Goal: Transaction & Acquisition: Purchase product/service

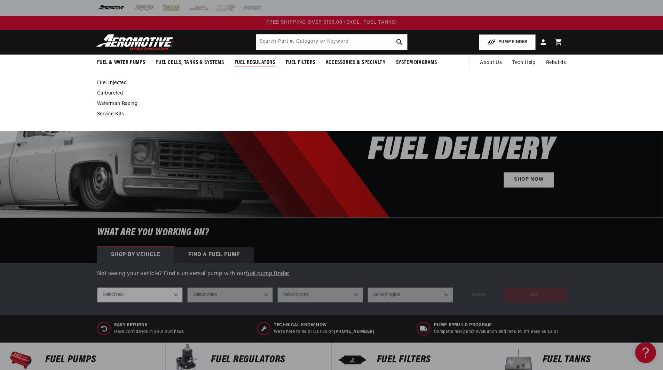
click at [257, 60] on span "Fuel Regulators" at bounding box center [254, 62] width 41 height 7
click at [114, 80] on link "Fuel Injected" at bounding box center [328, 83] width 462 height 6
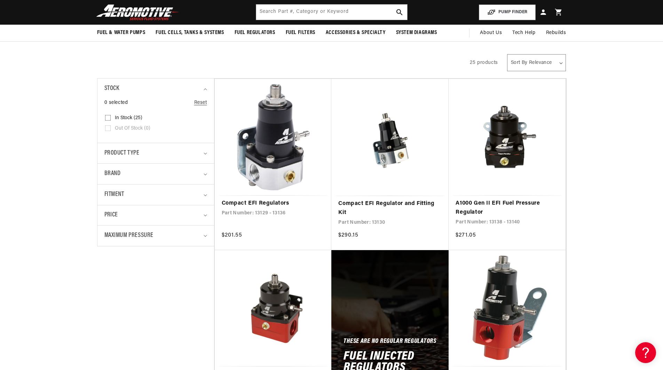
scroll to position [104, 0]
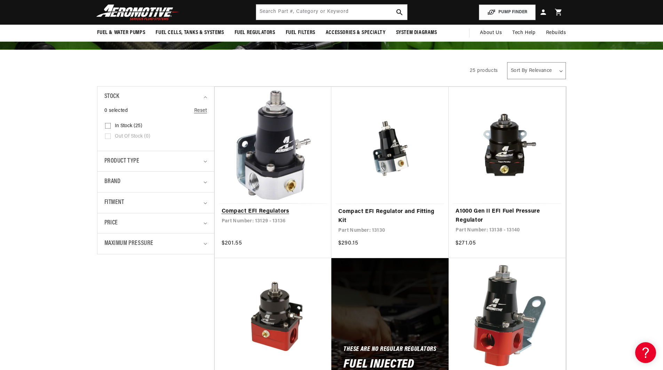
click at [279, 207] on link "Compact EFI Regulators" at bounding box center [273, 211] width 103 height 9
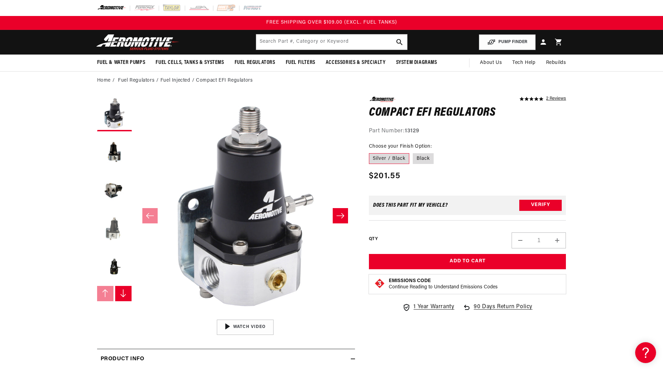
click at [113, 221] on button "Load image 4 in gallery view" at bounding box center [114, 228] width 35 height 35
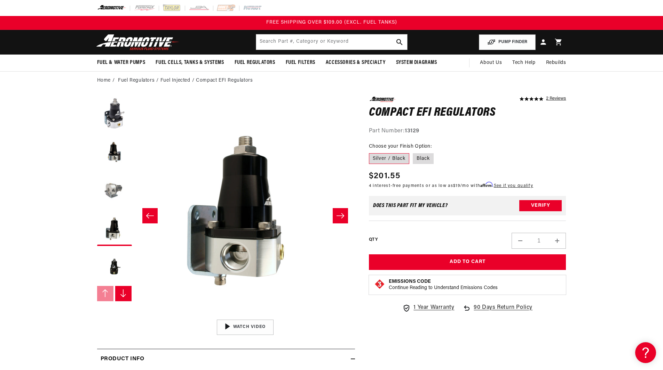
click at [113, 188] on button "Load image 3 in gallery view" at bounding box center [114, 190] width 35 height 35
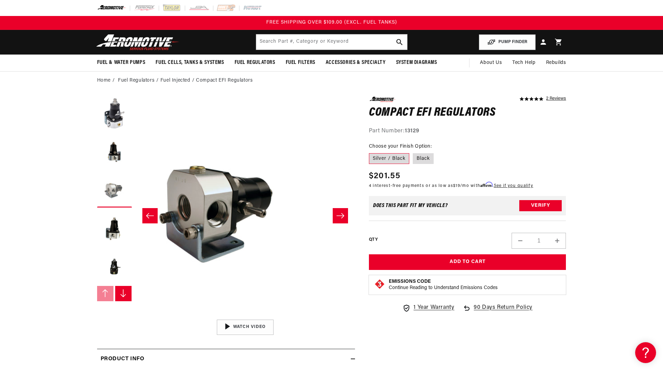
scroll to position [0, 439]
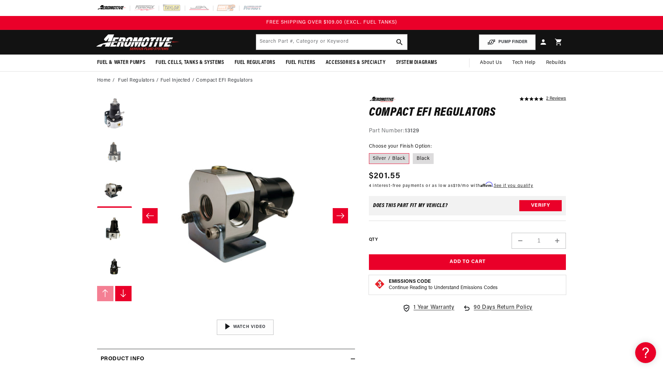
click at [110, 149] on button "Load image 2 in gallery view" at bounding box center [114, 152] width 35 height 35
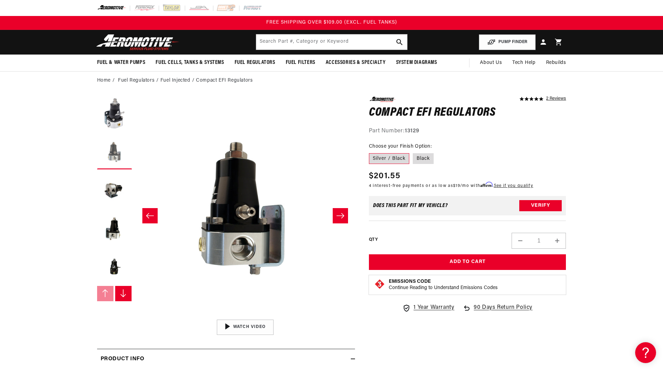
scroll to position [0, 219]
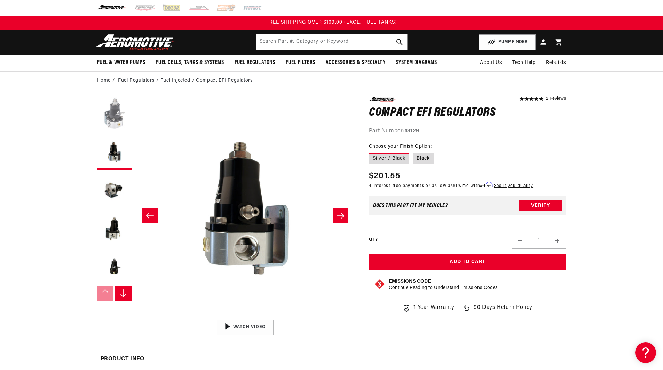
click at [113, 103] on button "Load image 1 in gallery view" at bounding box center [114, 114] width 35 height 35
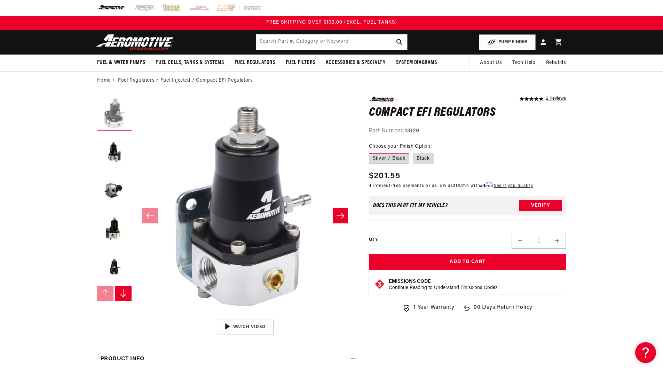
scroll to position [0, 0]
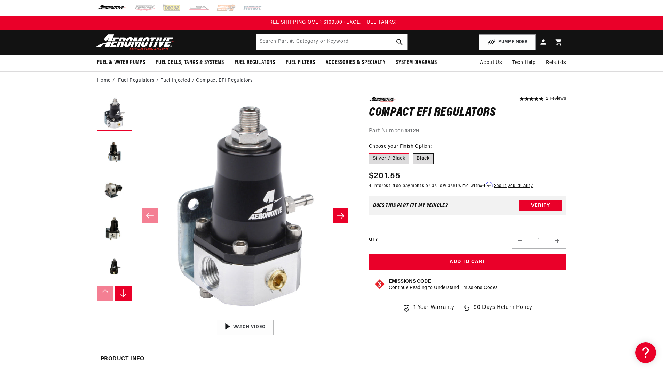
click at [424, 161] on label "Black" at bounding box center [423, 158] width 21 height 11
click at [413, 152] on input "Black" at bounding box center [413, 152] width 0 height 0
radio input "true"
click at [119, 270] on button "Load image 5 in gallery view" at bounding box center [114, 267] width 35 height 35
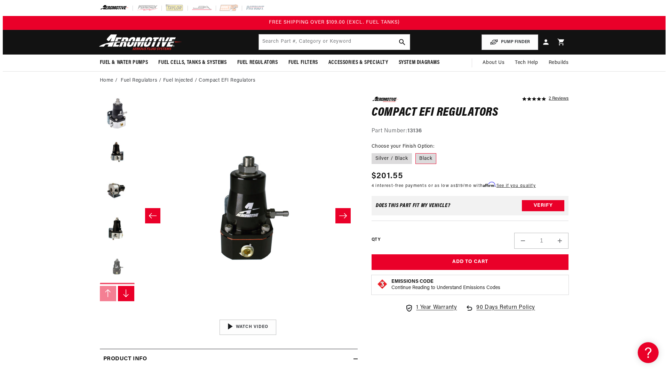
scroll to position [0, 879]
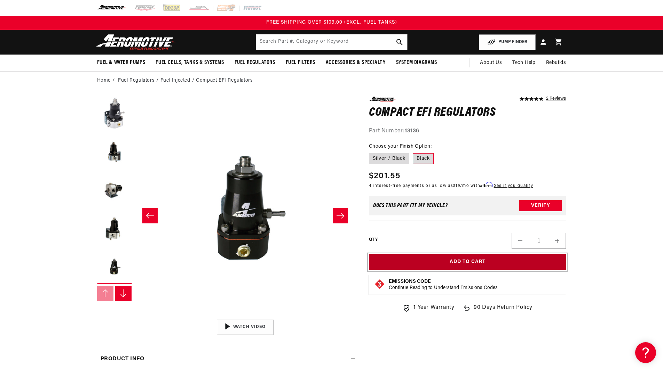
click at [451, 263] on button "Add to Cart" at bounding box center [467, 263] width 197 height 16
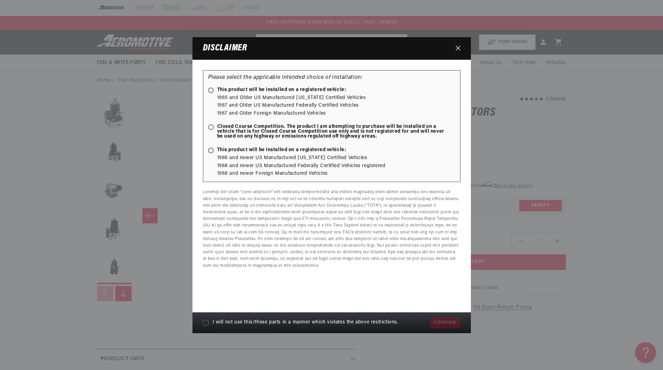
click at [289, 90] on span "This product will be installed on a registered vehicle:" at bounding box center [277, 90] width 138 height 5
click at [214, 90] on input "This product will be installed on a registered vehicle:" at bounding box center [212, 91] width 5 height 5
radio input "true"
click at [221, 321] on span "I will not use this/these parts in a manner which violates the above restrictio…" at bounding box center [306, 323] width 186 height 6
click at [208, 321] on input "I will not use this/these parts in a manner which violates the above restrictio…" at bounding box center [206, 323] width 6 height 6
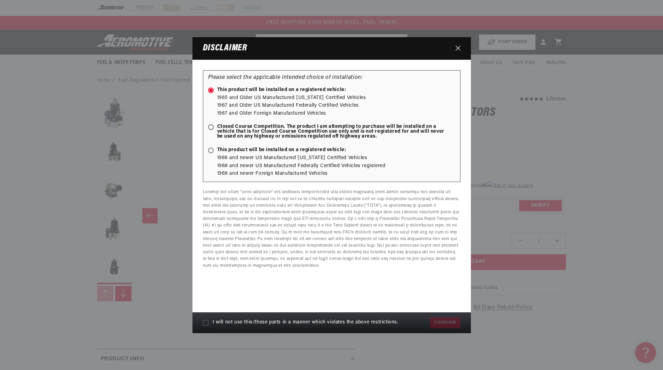
checkbox input "true"
click at [440, 320] on button "Confirm" at bounding box center [445, 323] width 30 height 11
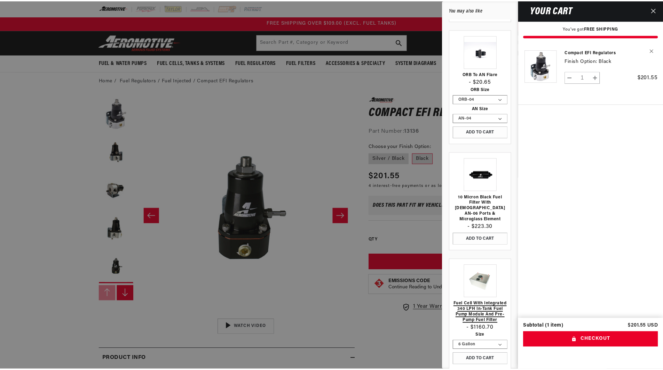
scroll to position [0, 0]
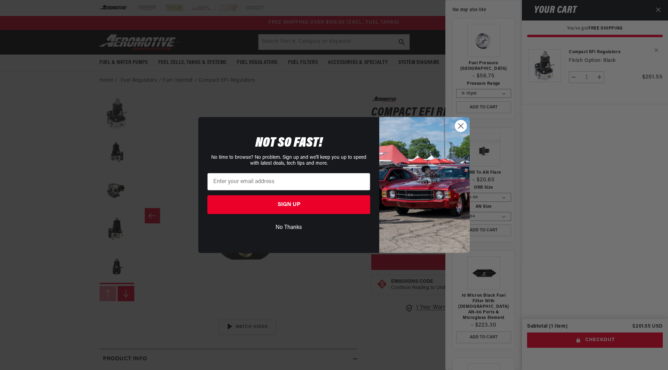
click at [462, 127] on icon "Close dialog" at bounding box center [460, 126] width 5 height 5
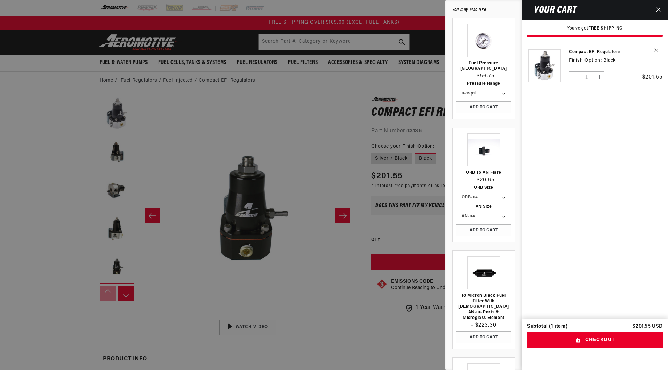
click at [658, 9] on icon "Close" at bounding box center [658, 9] width 5 height 5
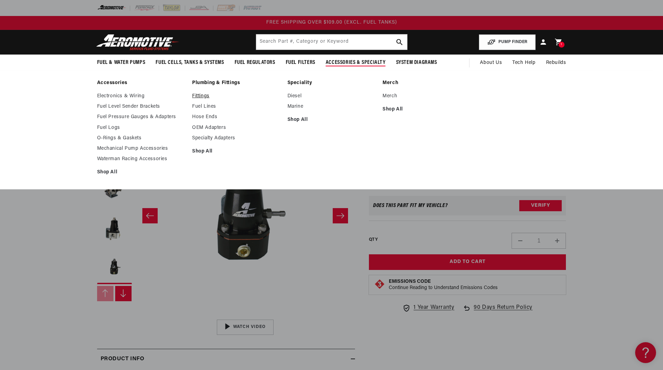
click at [197, 95] on link "Fittings" at bounding box center [236, 96] width 88 height 6
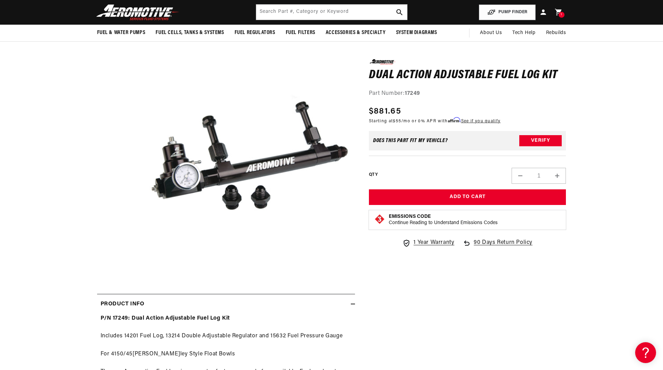
scroll to position [35, 0]
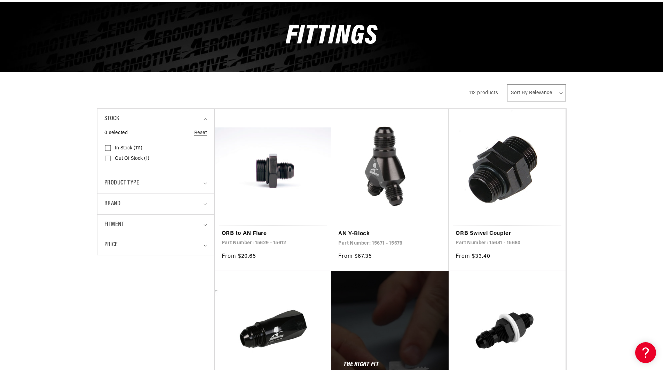
click at [270, 230] on link "ORB to AN Flare" at bounding box center [273, 234] width 103 height 9
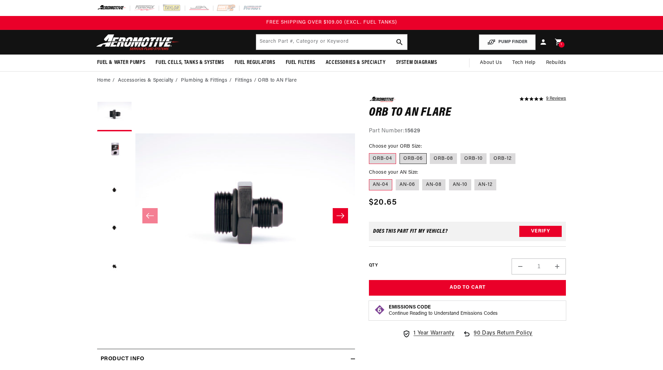
click at [417, 154] on label "ORB-06" at bounding box center [412, 158] width 27 height 11
click at [400, 152] on input "ORB-06" at bounding box center [399, 152] width 0 height 0
radio input "true"
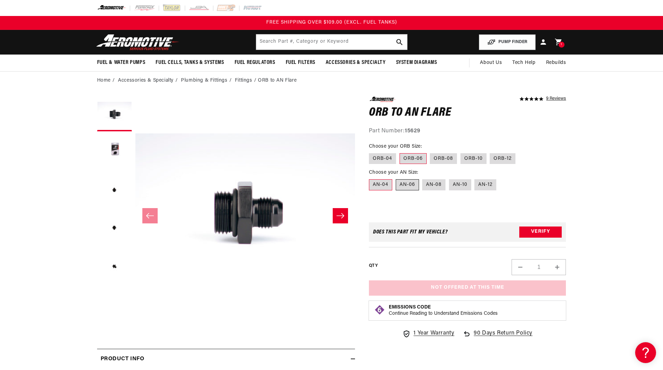
click at [410, 185] on label "AN-06" at bounding box center [406, 184] width 23 height 11
click at [396, 178] on input "AN-06" at bounding box center [395, 178] width 0 height 0
radio input "true"
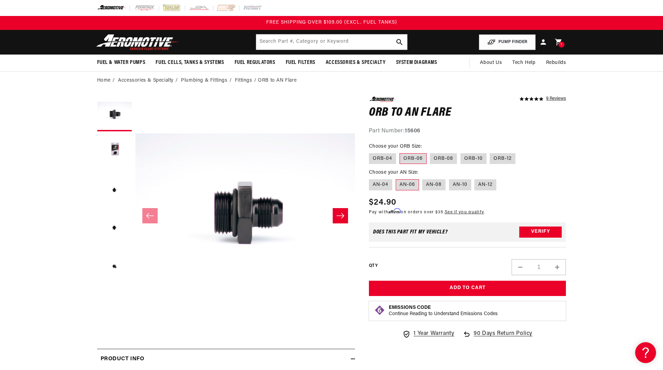
click at [560, 265] on button "Increase quantity for ORB to AN Flare" at bounding box center [557, 267] width 17 height 16
type input "3"
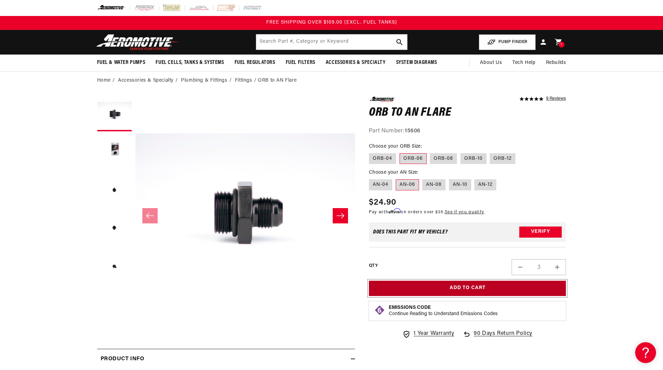
click at [530, 283] on button "Add to Cart" at bounding box center [467, 289] width 197 height 16
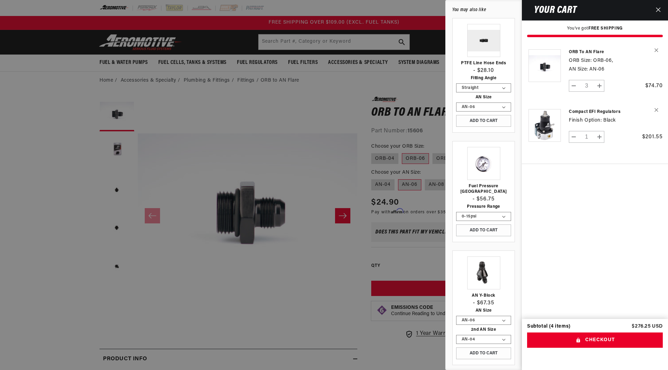
click at [656, 12] on icon "Close" at bounding box center [658, 9] width 5 height 5
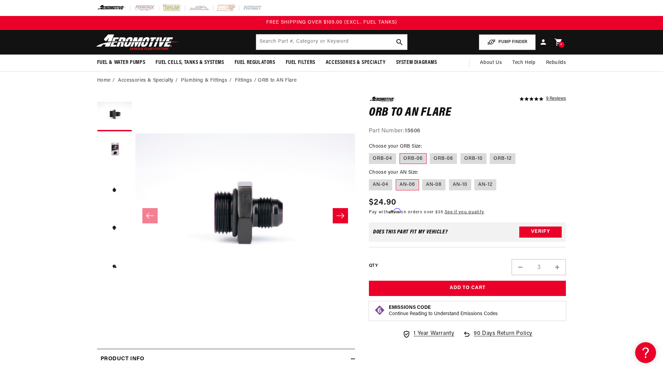
click at [557, 43] on icon at bounding box center [558, 42] width 9 height 9
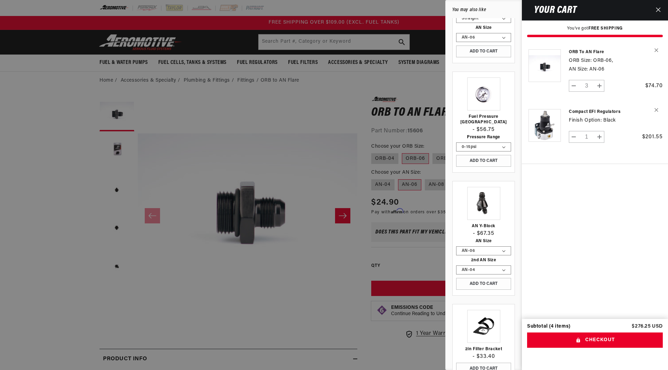
scroll to position [84, 0]
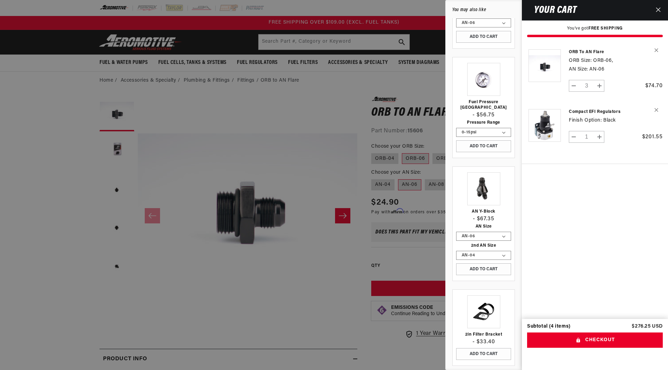
click at [547, 123] on link "Your cart" at bounding box center [544, 124] width 35 height 44
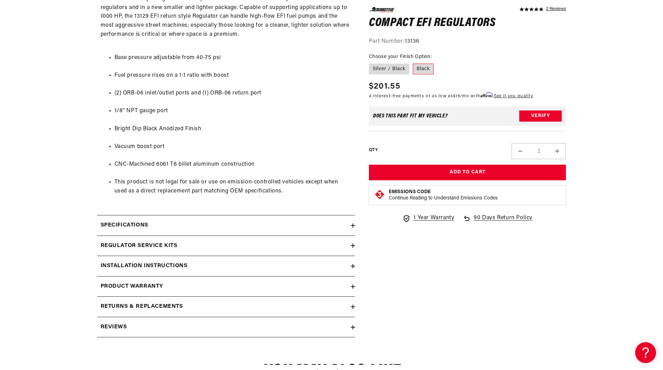
scroll to position [383, 0]
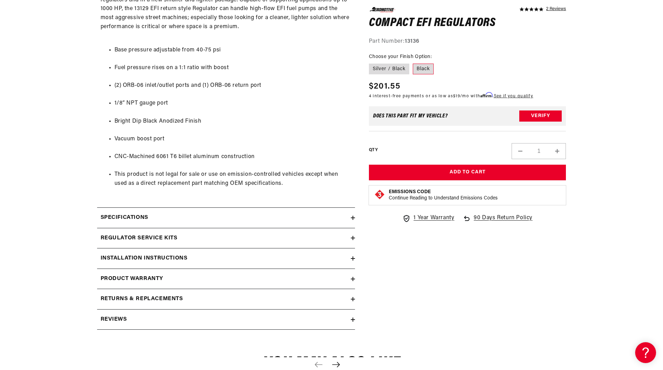
click at [144, 214] on h2 "Specifications" at bounding box center [125, 218] width 48 height 9
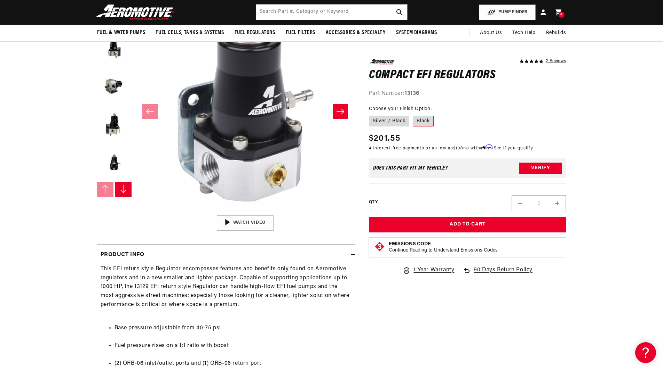
scroll to position [0, 0]
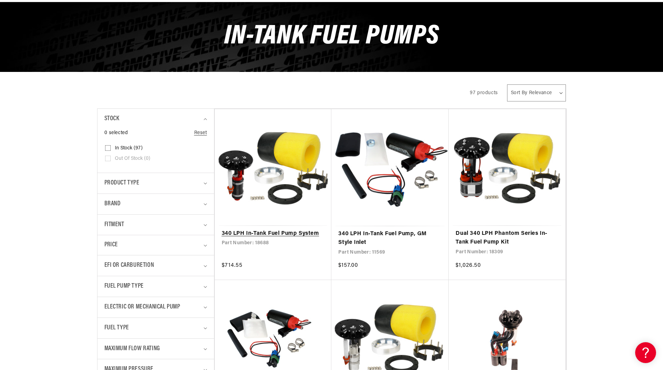
click at [270, 231] on link "340 LPH In-Tank Fuel Pump System" at bounding box center [273, 234] width 103 height 9
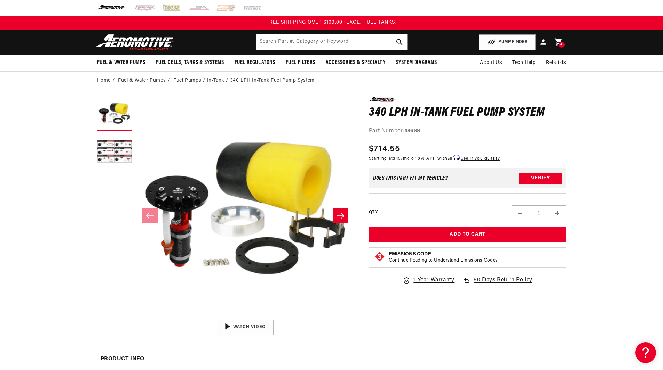
click at [560, 39] on icon at bounding box center [558, 42] width 9 height 9
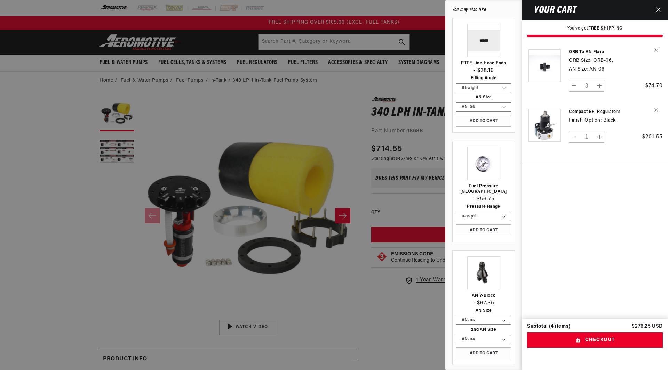
click at [658, 8] on icon "Close" at bounding box center [658, 9] width 5 height 5
